Goal: Information Seeking & Learning: Find specific fact

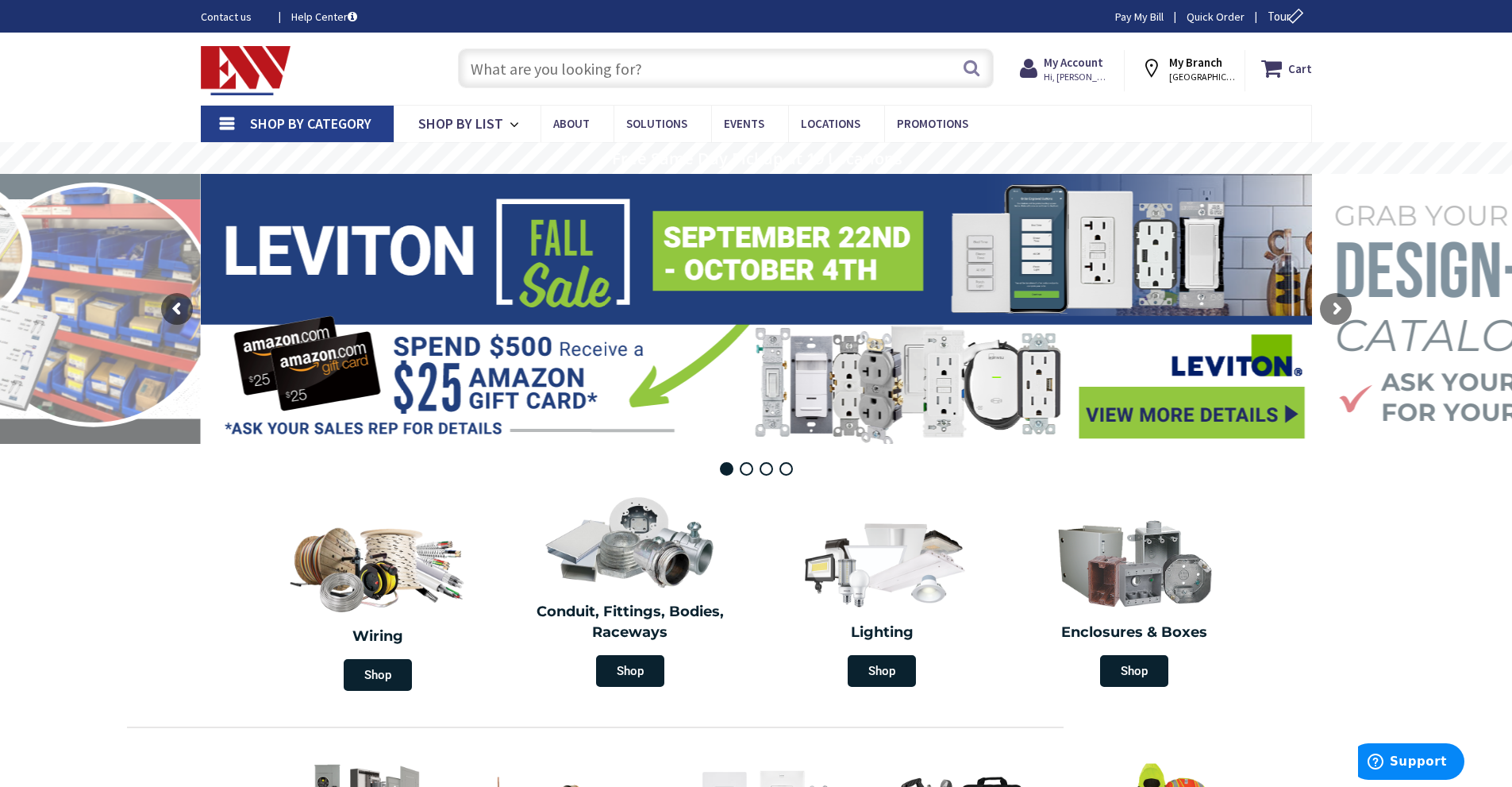
click at [628, 66] on input "text" at bounding box center [726, 68] width 536 height 40
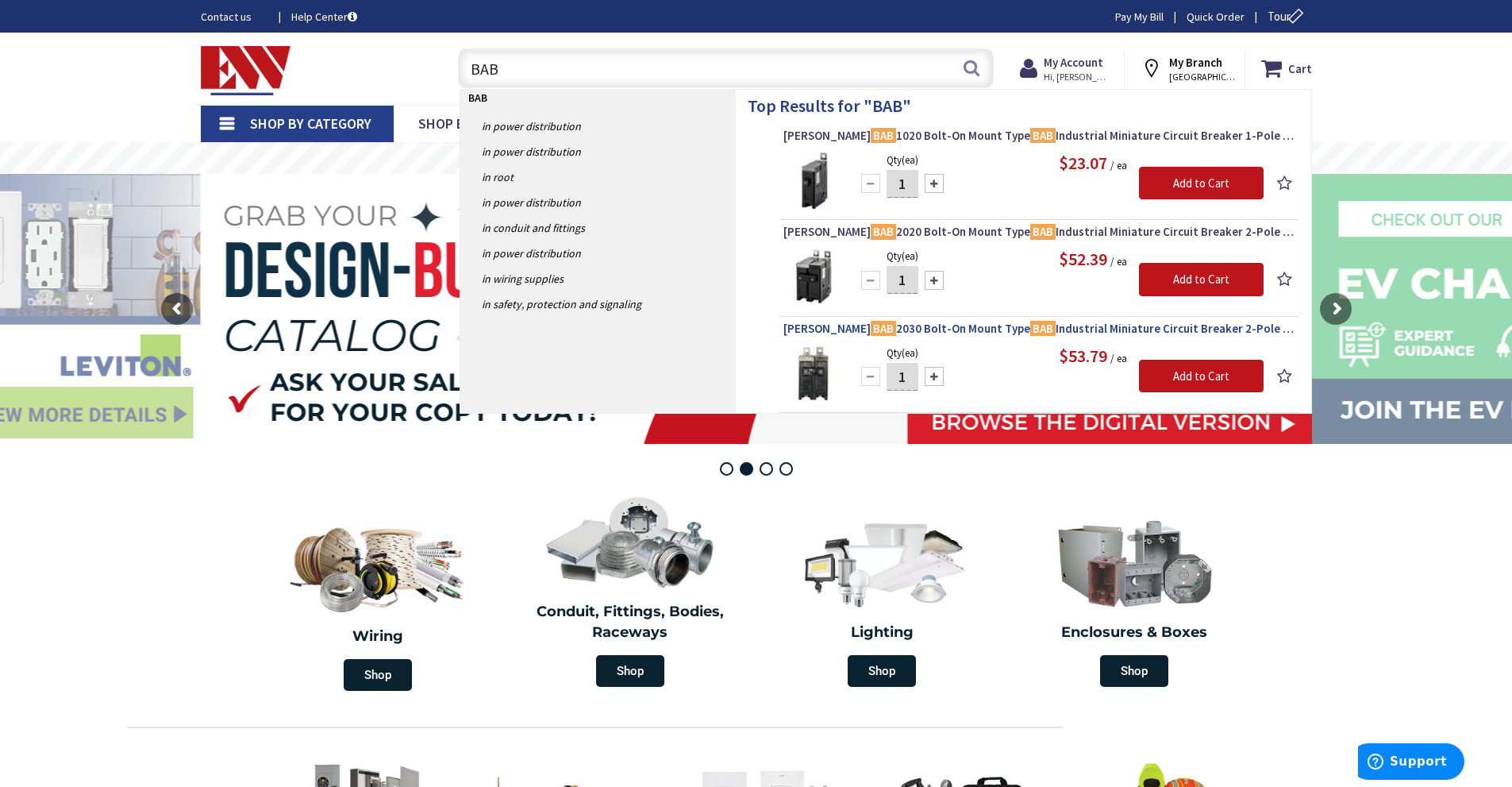
type input "BAB"
click at [955, 322] on span "Eaton BAB 2030 Bolt-On Mount Type BAB Industrial Miniature Circuit Breaker 2-Po…" at bounding box center [1039, 329] width 512 height 16
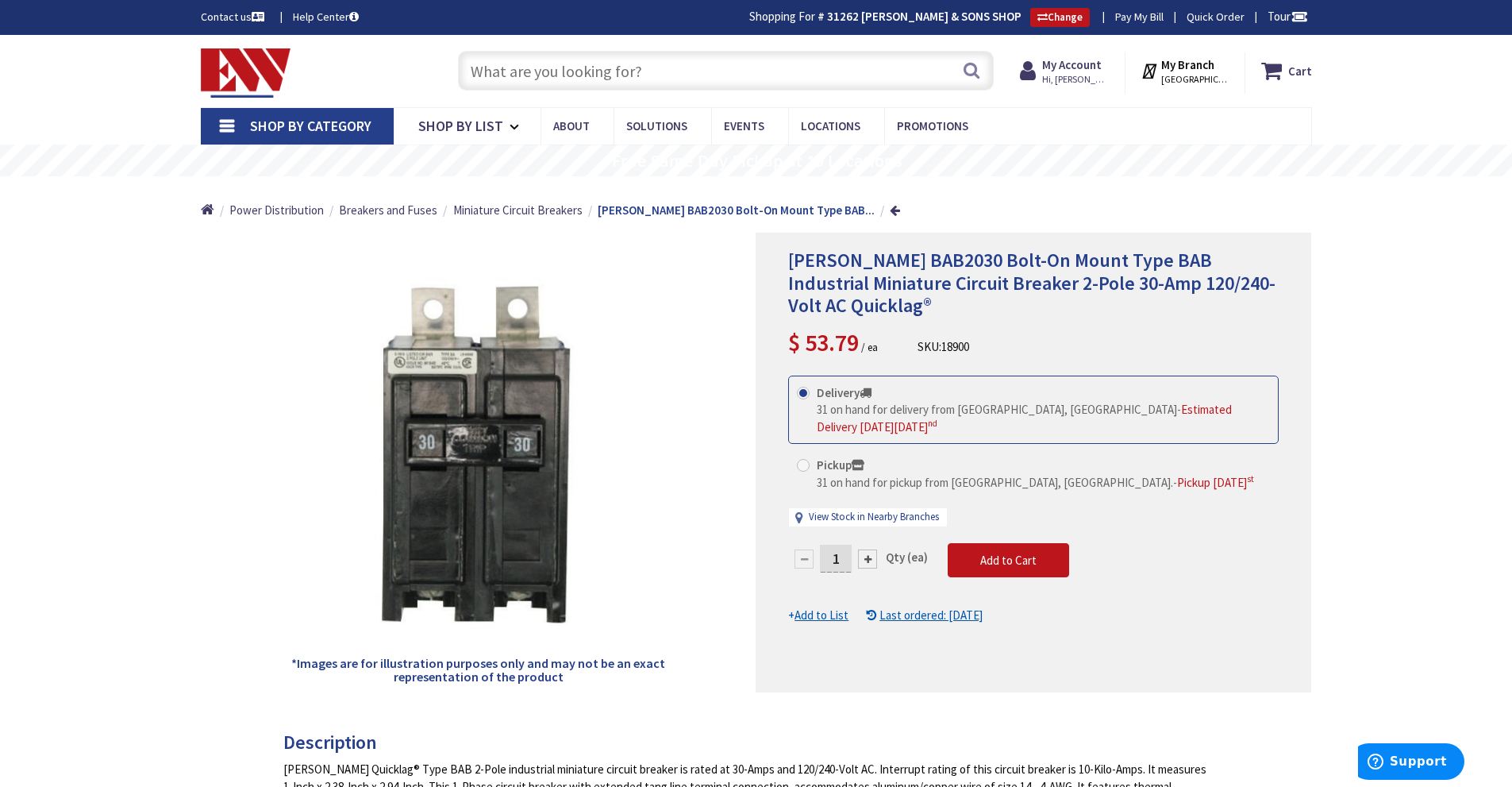
click at [693, 72] on input "text" at bounding box center [726, 71] width 536 height 40
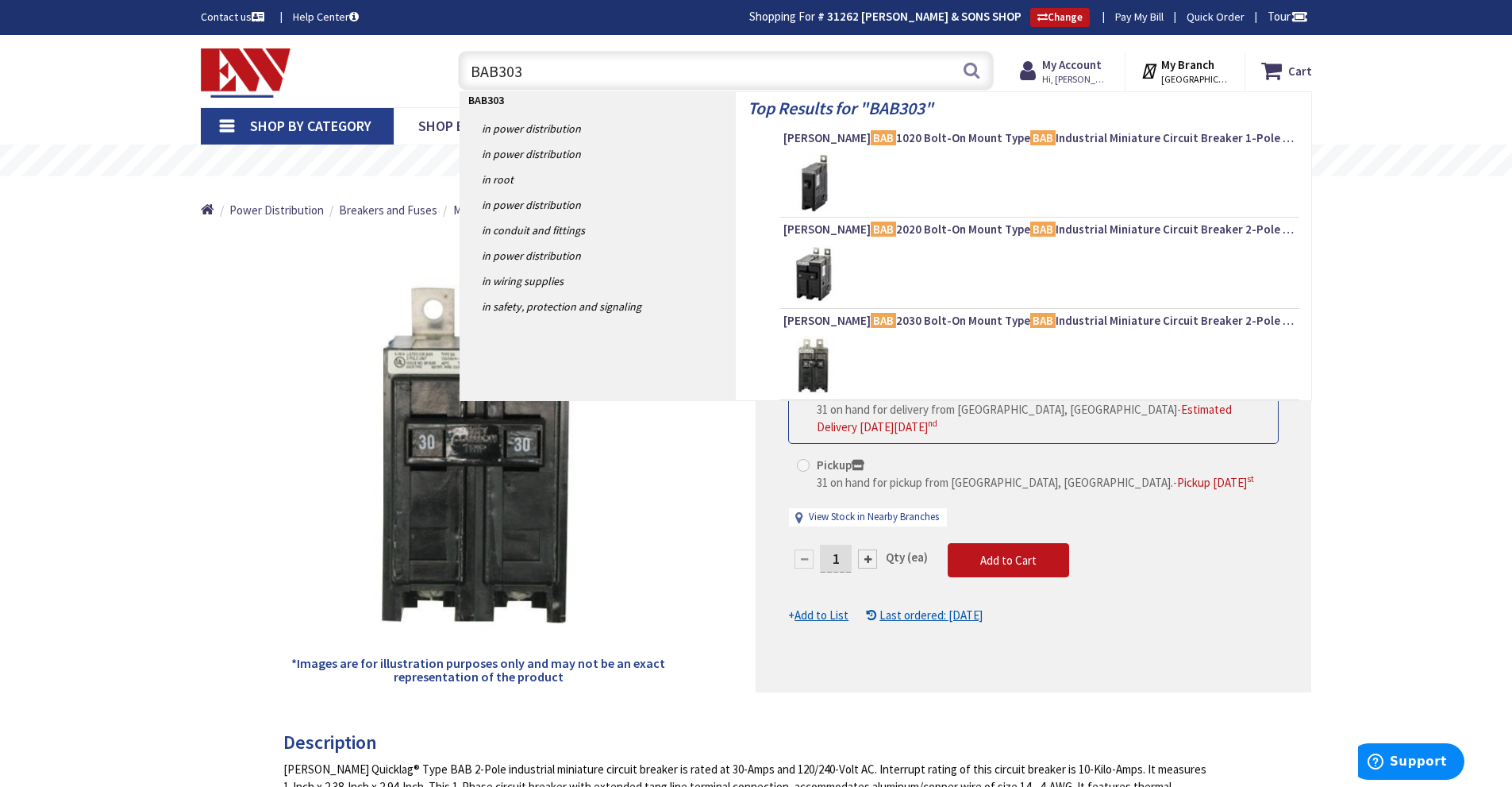
type input "BAB3030"
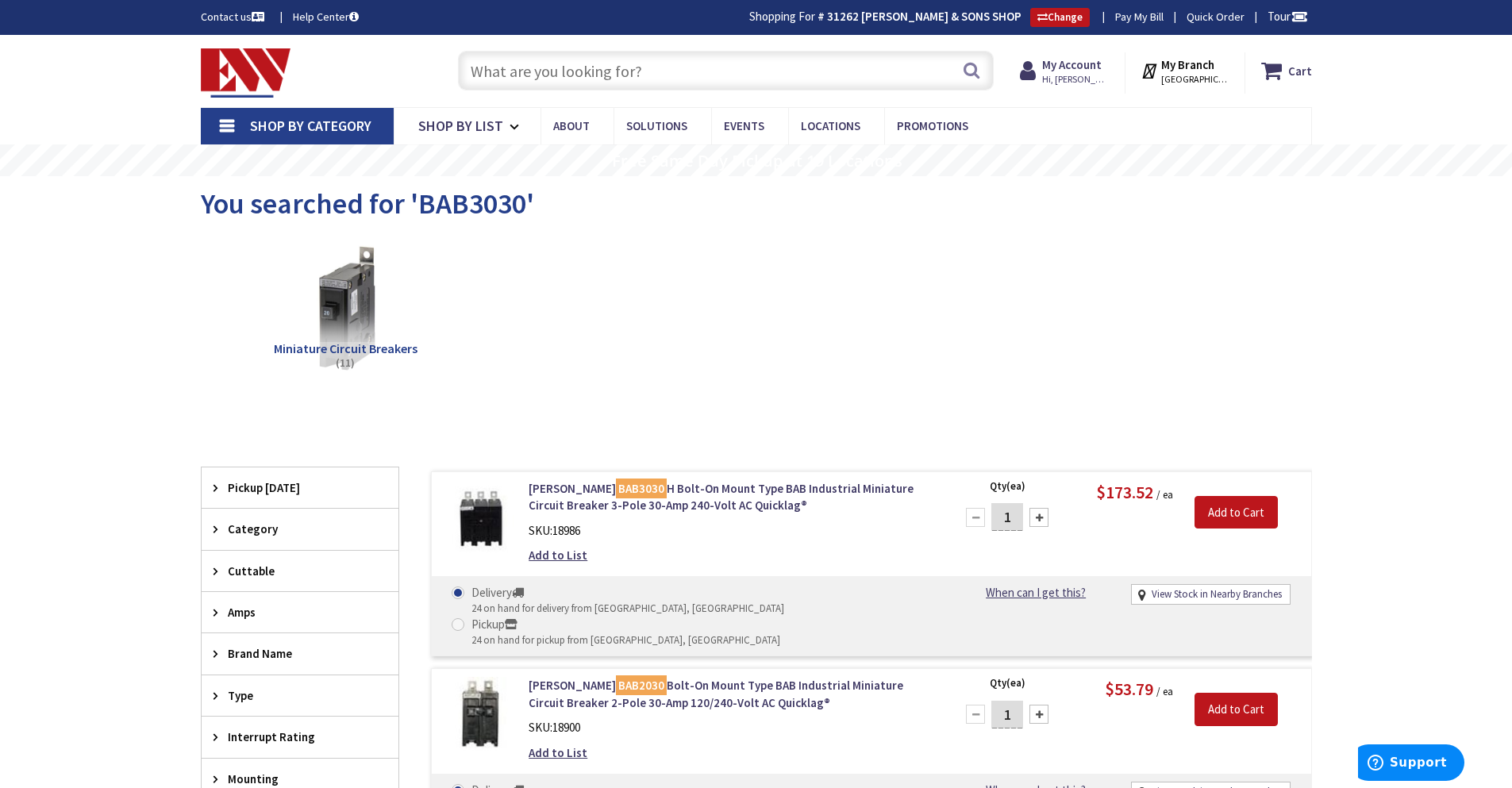
click at [621, 63] on input "text" at bounding box center [726, 71] width 536 height 40
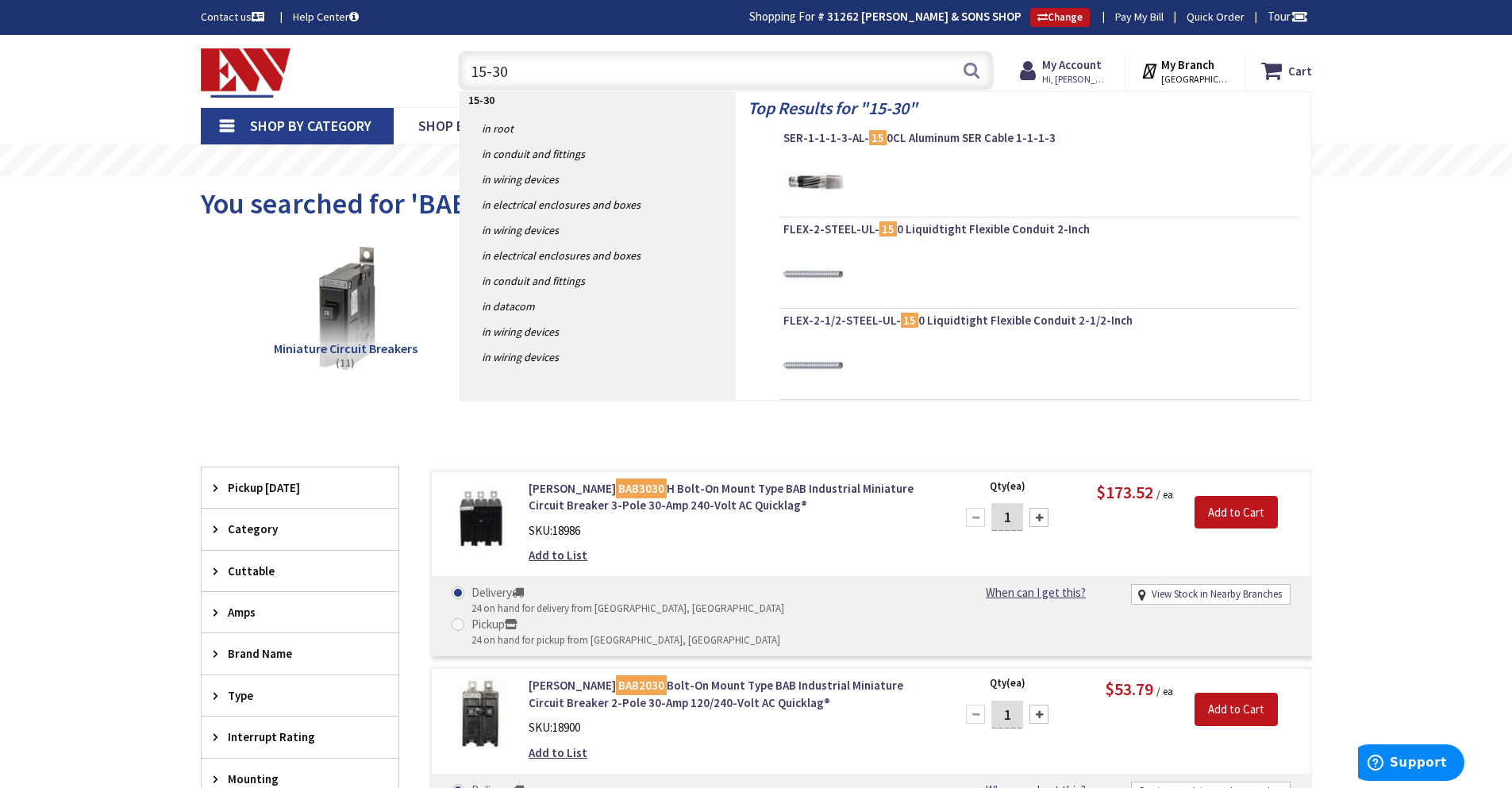
type input "15-30R"
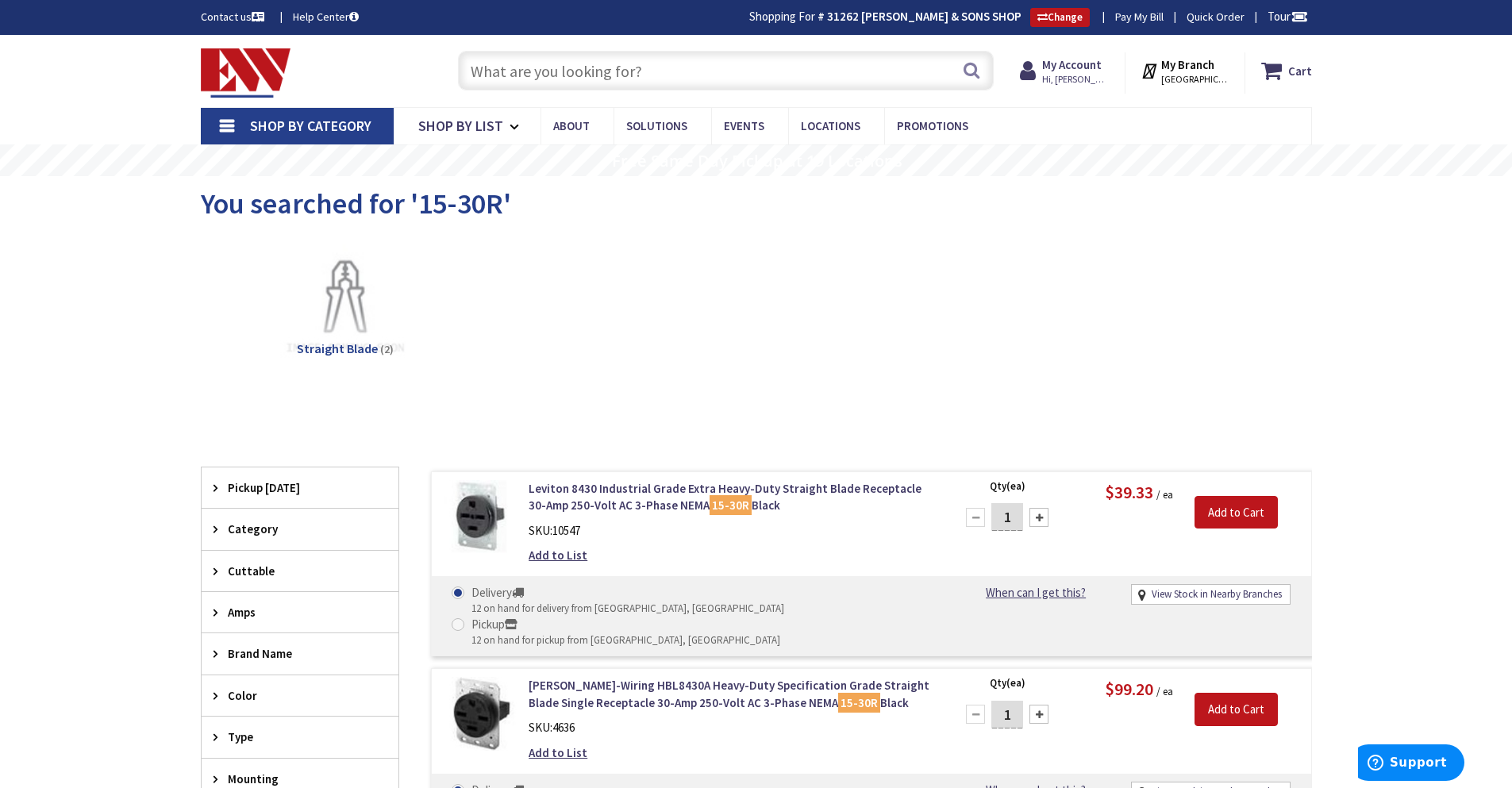
click at [550, 64] on input "text" at bounding box center [726, 71] width 536 height 40
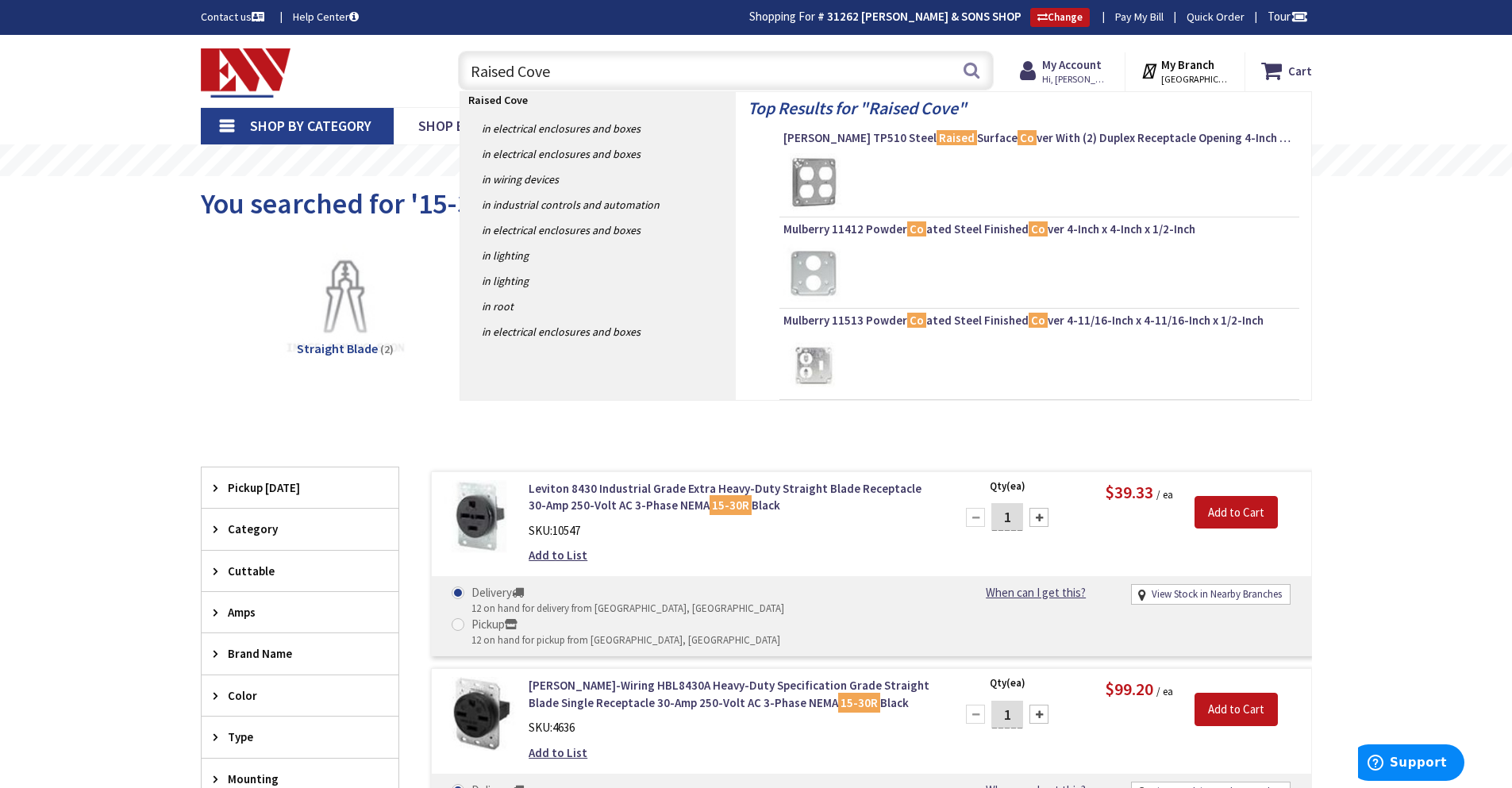
type input "Raised Cover"
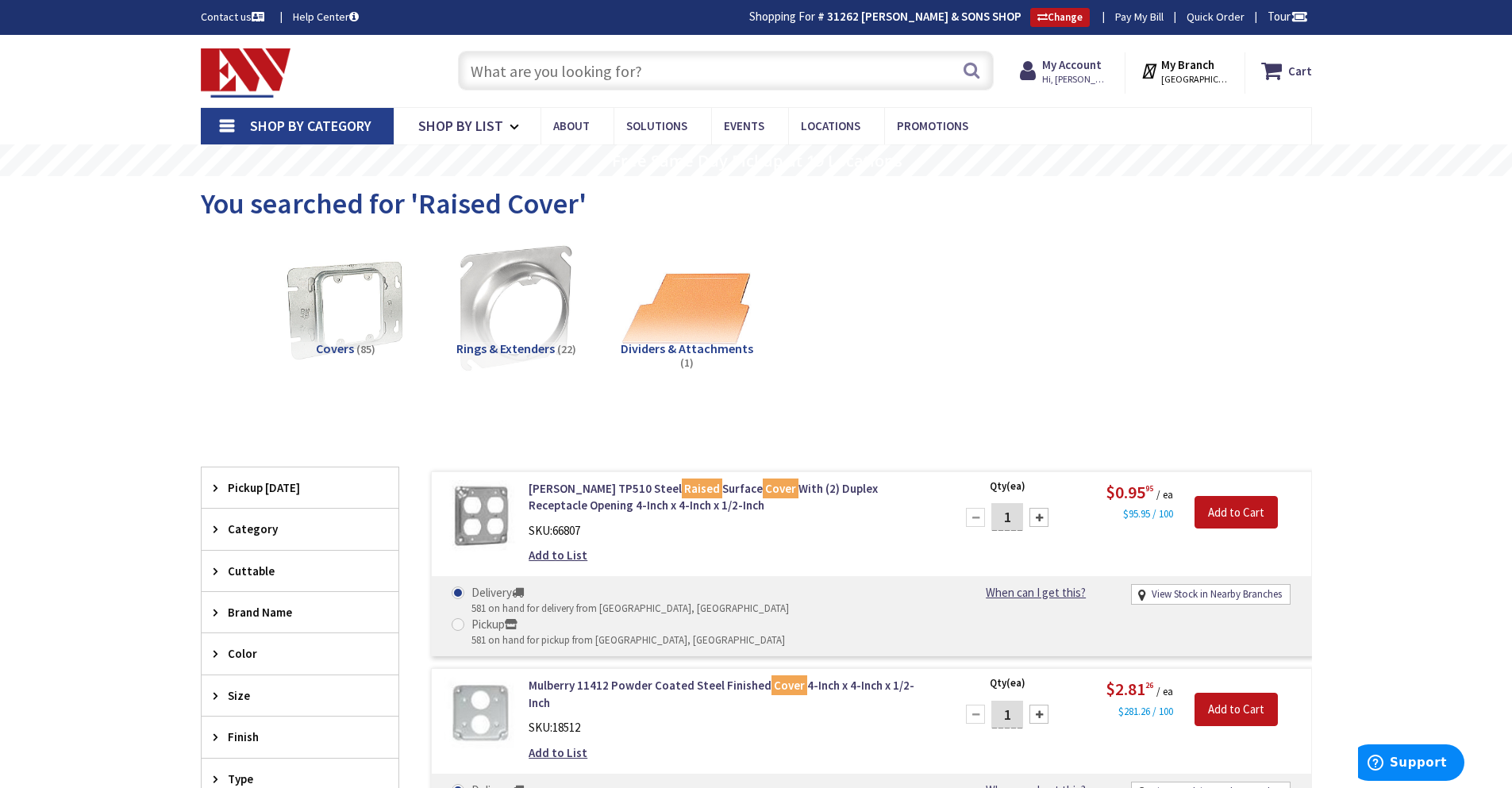
click at [718, 73] on input "text" at bounding box center [726, 71] width 536 height 40
type input "807C"
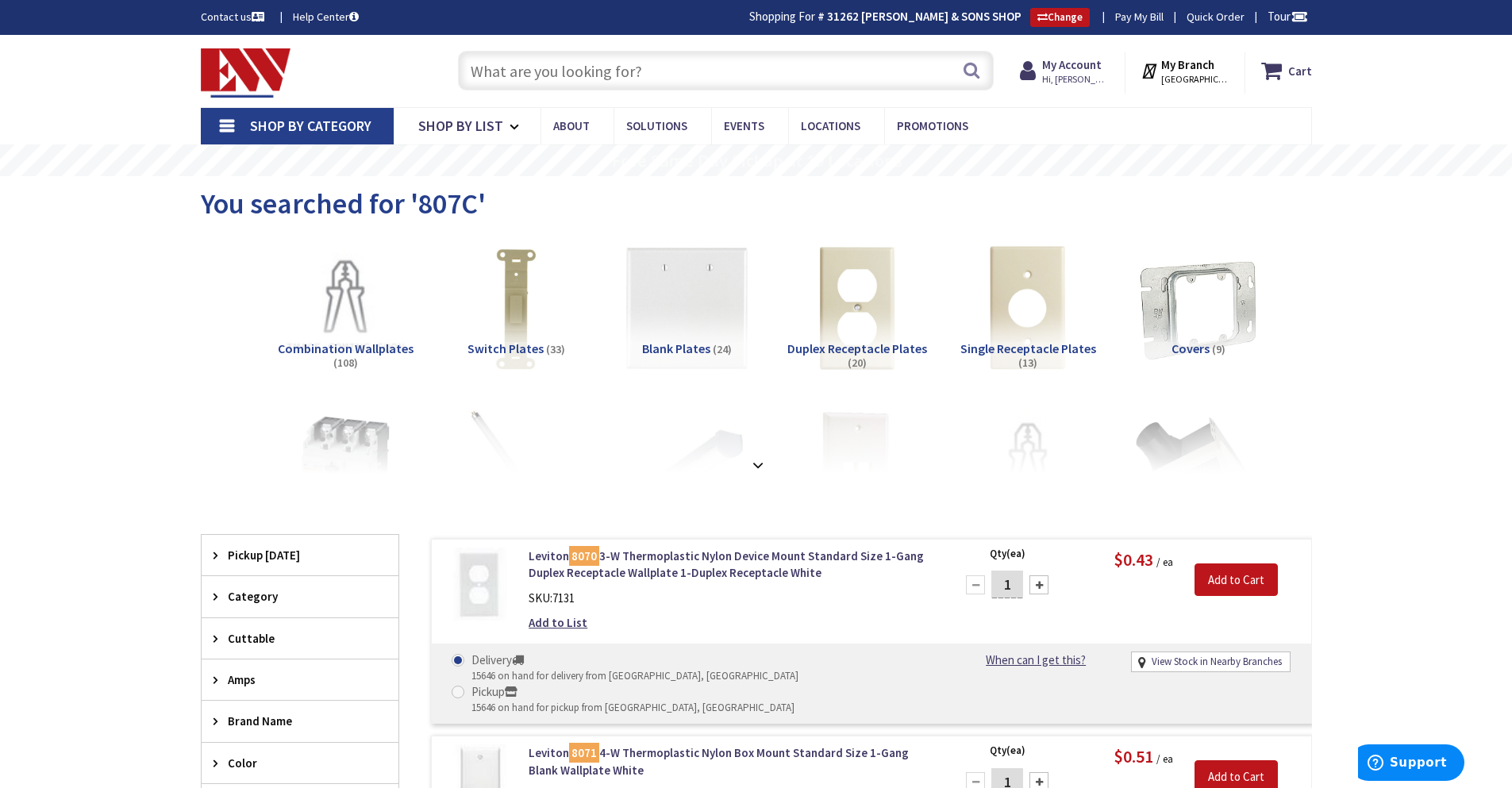
click at [635, 71] on input "text" at bounding box center [726, 71] width 536 height 40
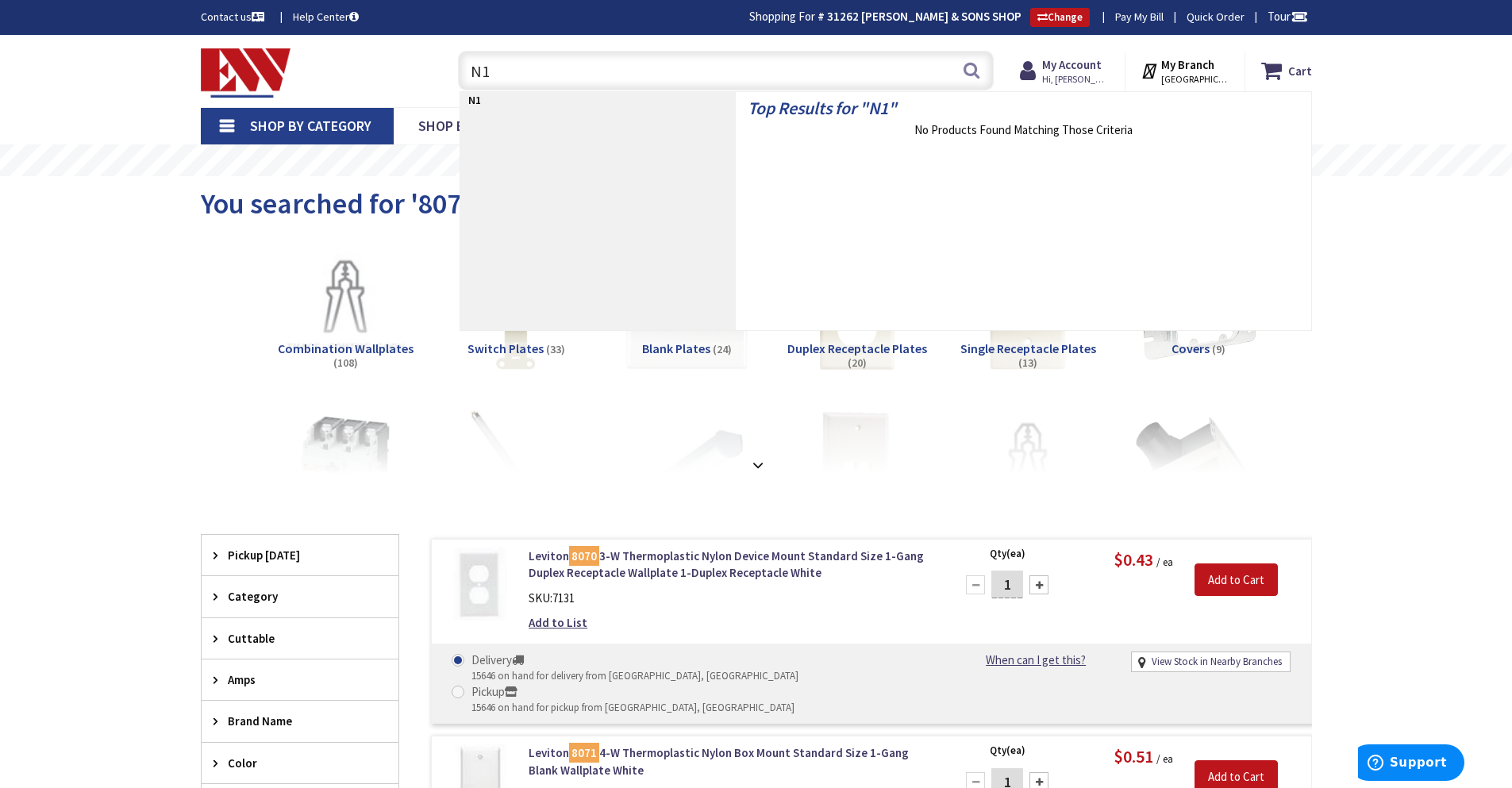
type input "N"
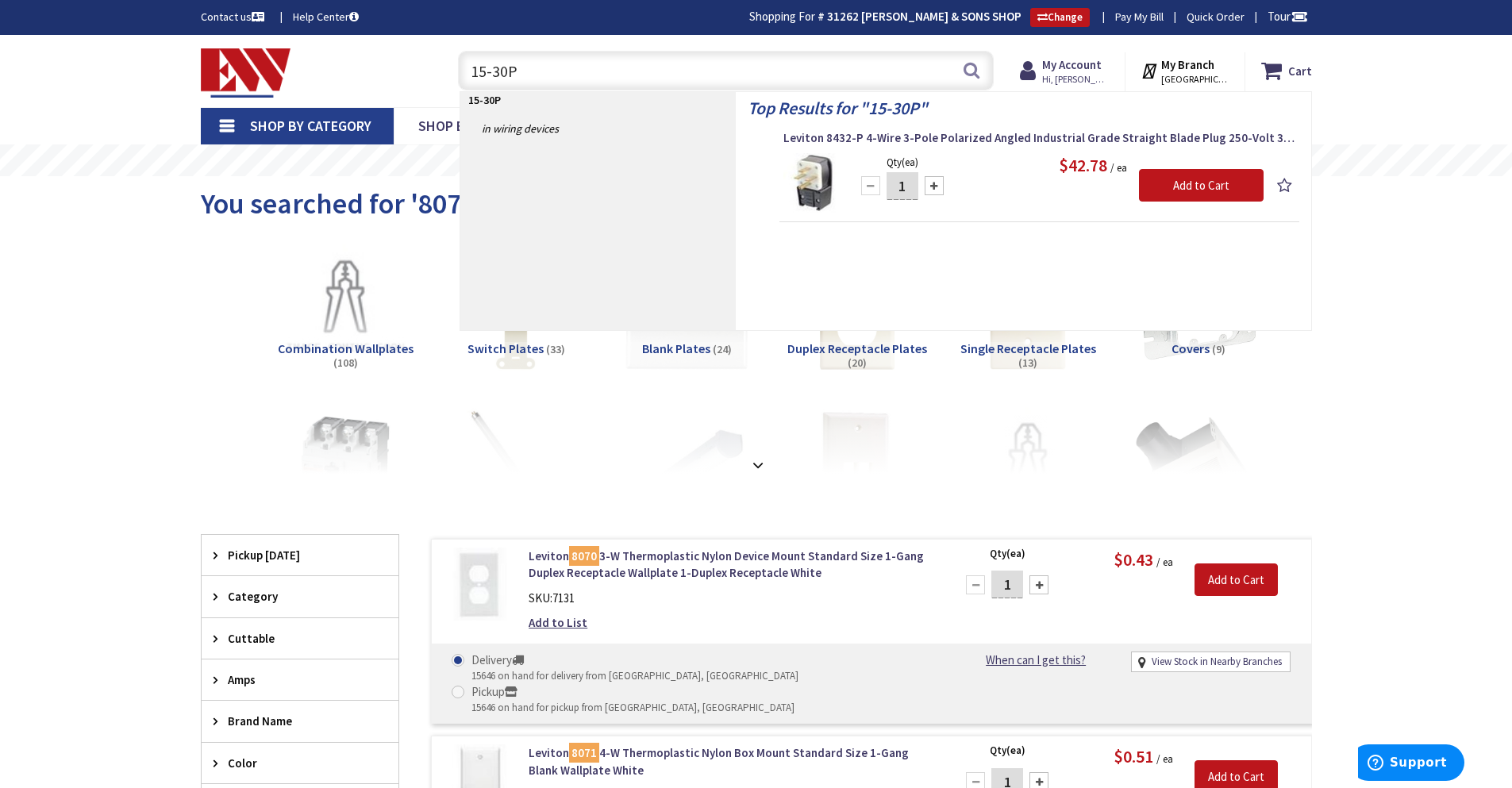
click at [475, 71] on input "15-30P" at bounding box center [726, 71] width 536 height 40
type input "L15-30P"
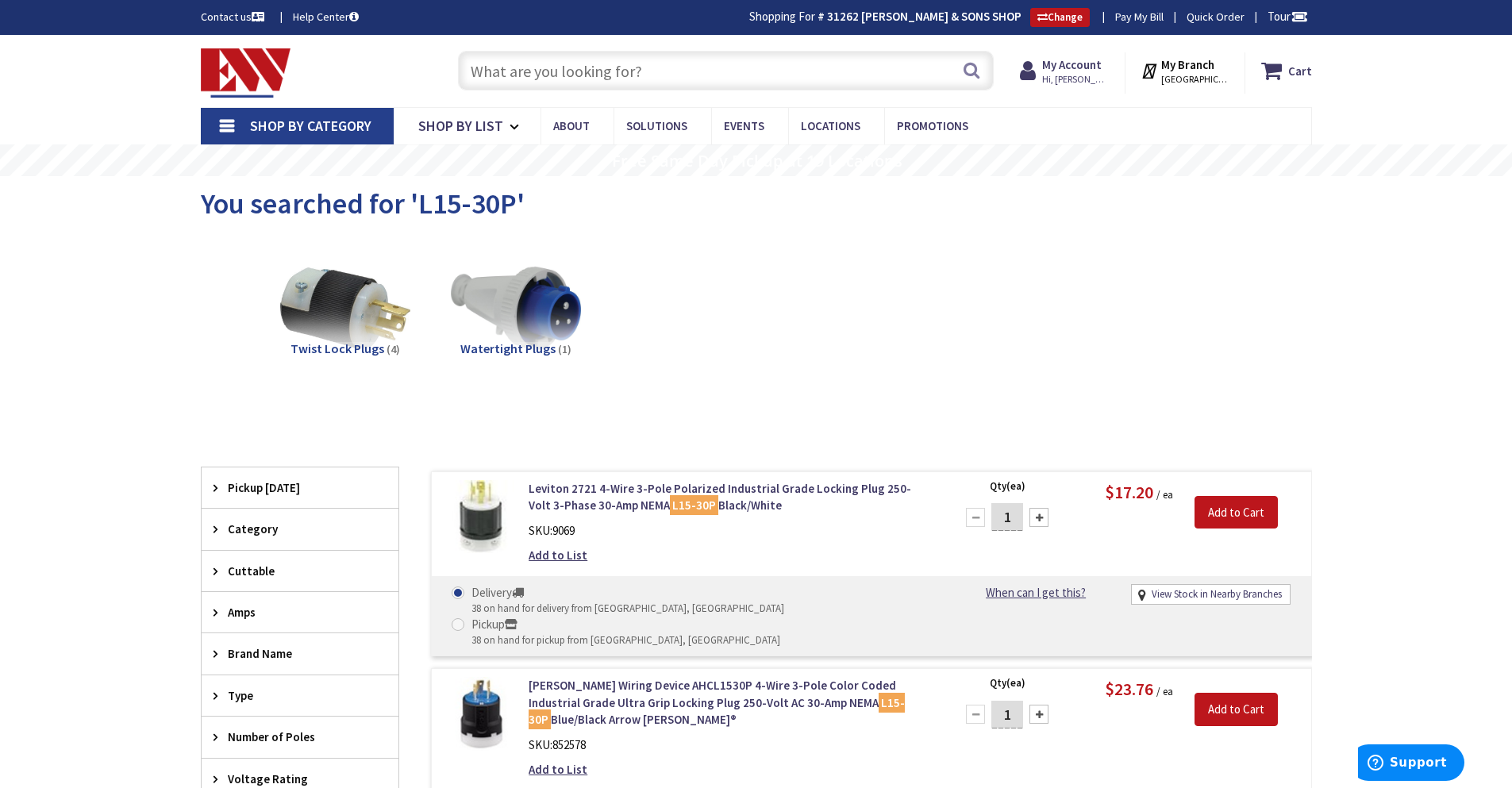
click at [582, 63] on input "text" at bounding box center [726, 71] width 536 height 40
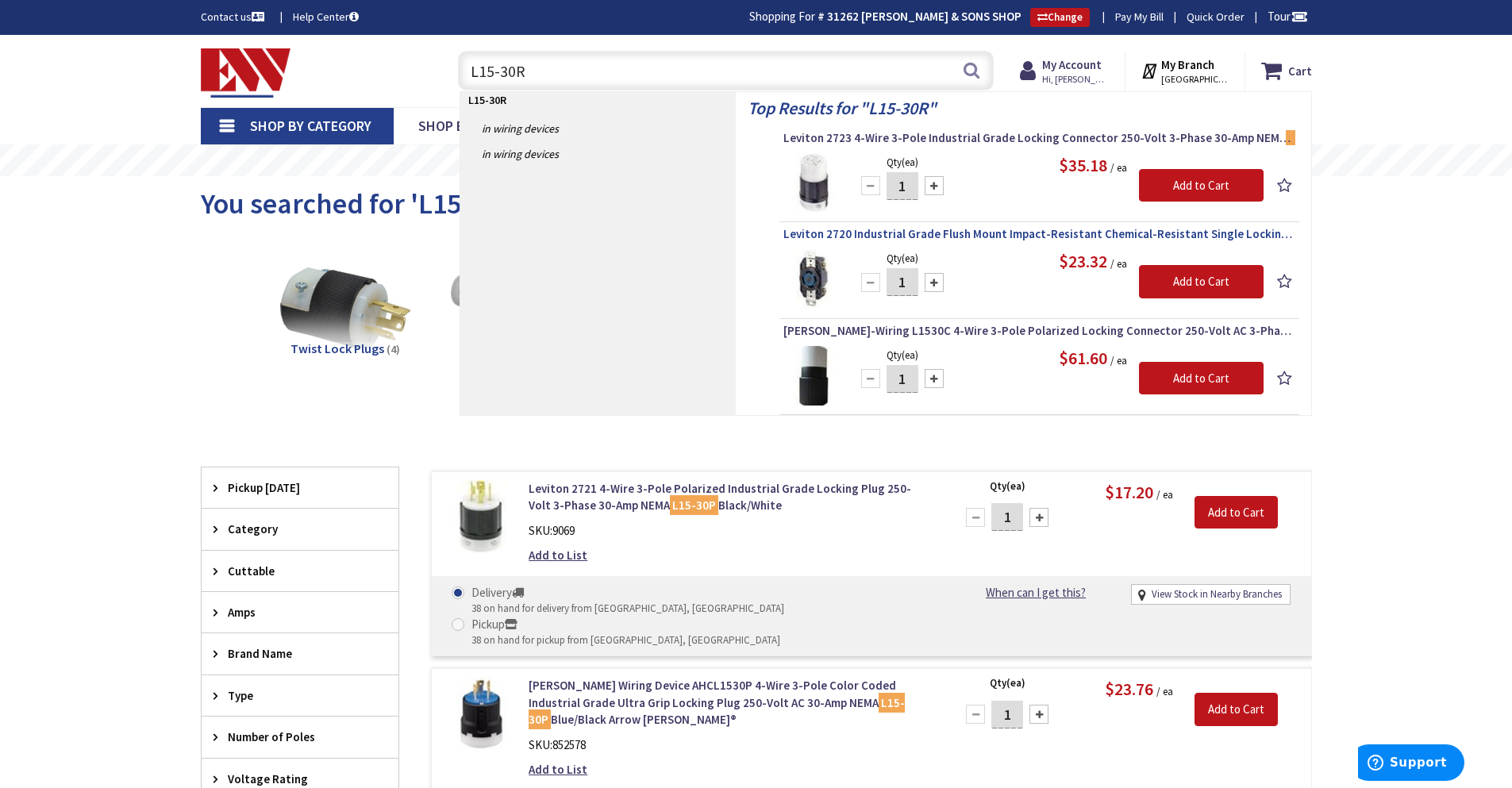
type input "L15-30R"
click at [879, 228] on span "Leviton 2720 Industrial Grade Flush Mount Impact-Resistant Chemical-Resistant S…" at bounding box center [1039, 233] width 512 height 16
